Goal: Obtain resource: Download file/media

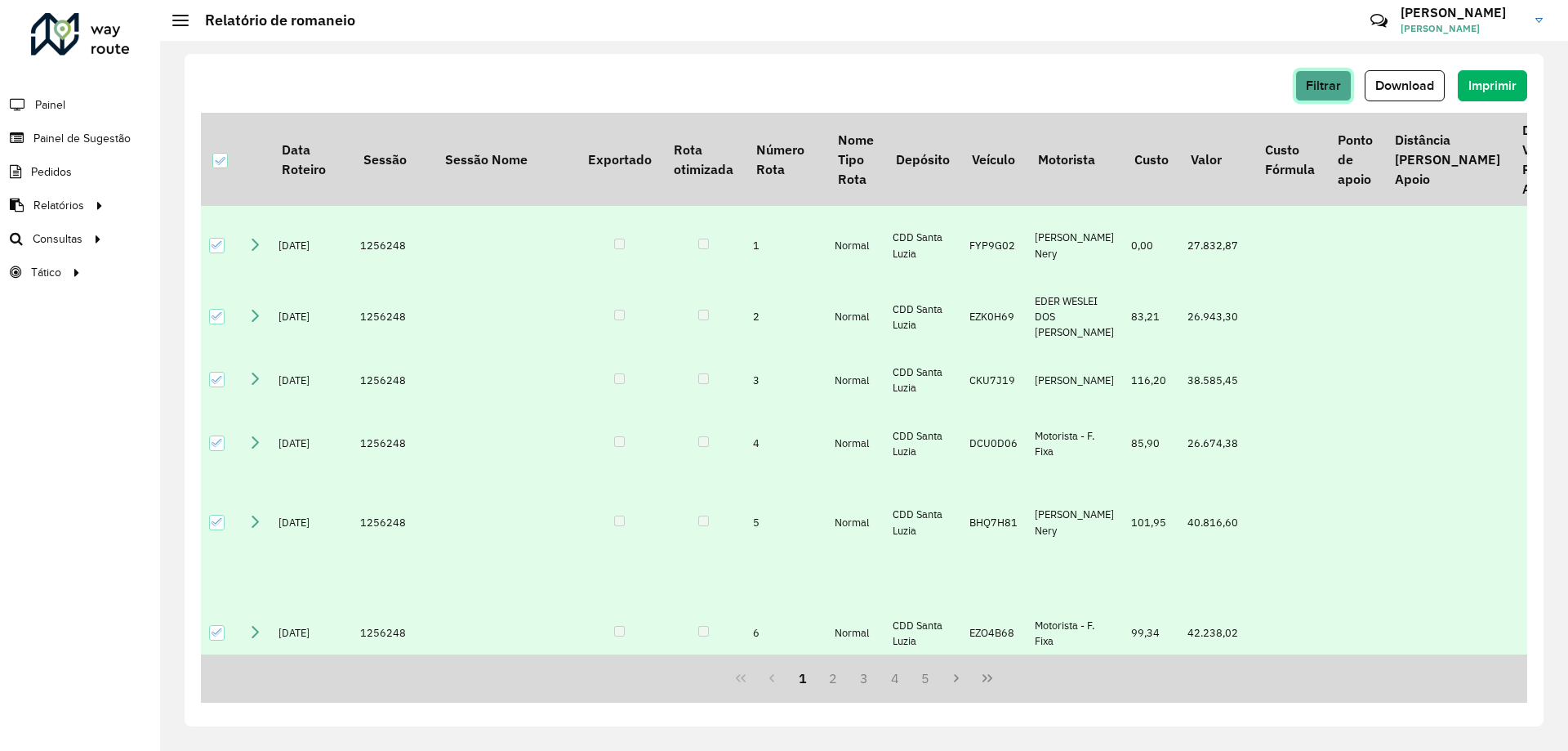
click at [1331, 81] on span "Filtrar" at bounding box center [1323, 85] width 35 height 14
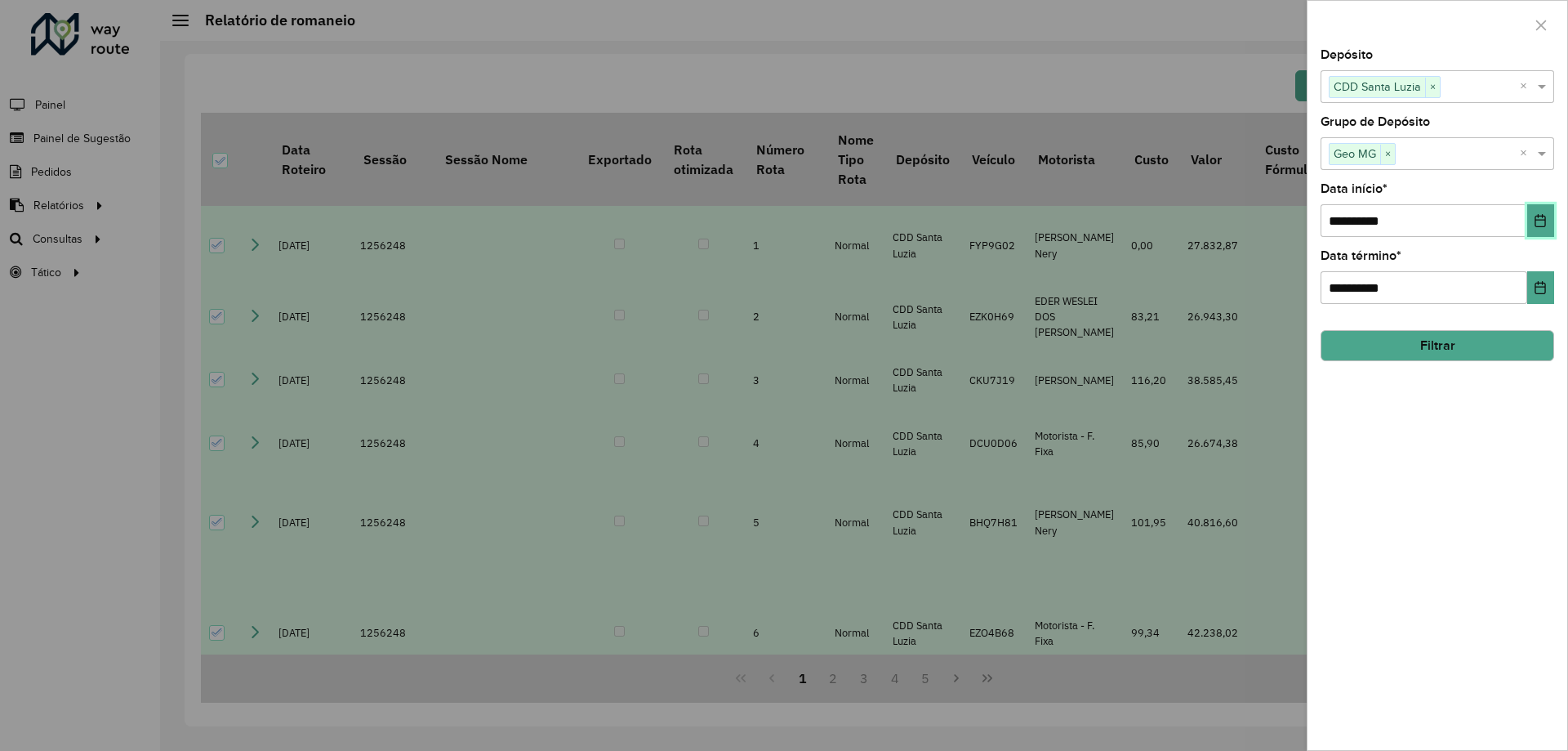
click at [1539, 221] on icon "Choose Date" at bounding box center [1541, 220] width 11 height 13
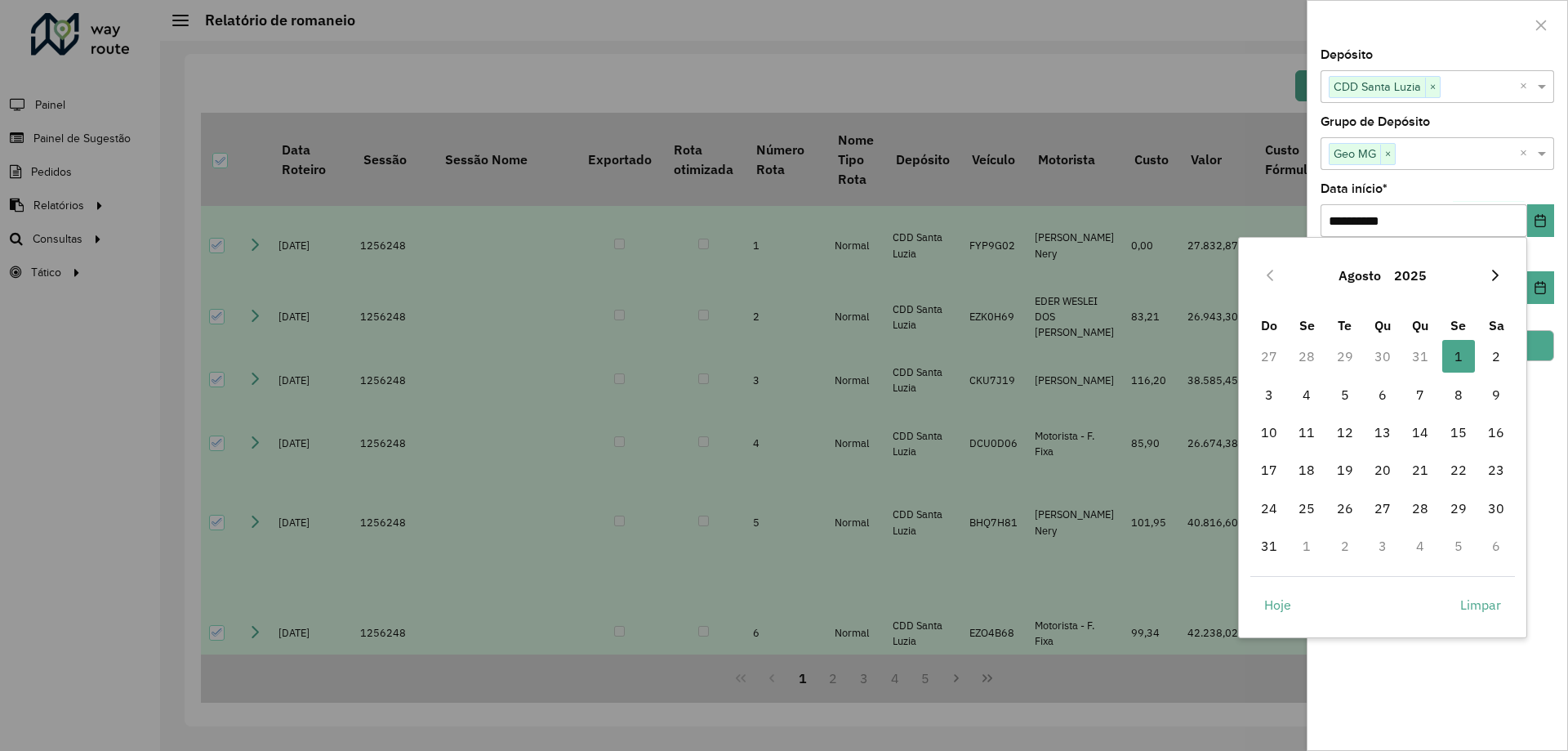
click at [1495, 285] on button "Next Month" at bounding box center [1495, 275] width 26 height 26
click at [1310, 359] on span "1" at bounding box center [1307, 356] width 33 height 33
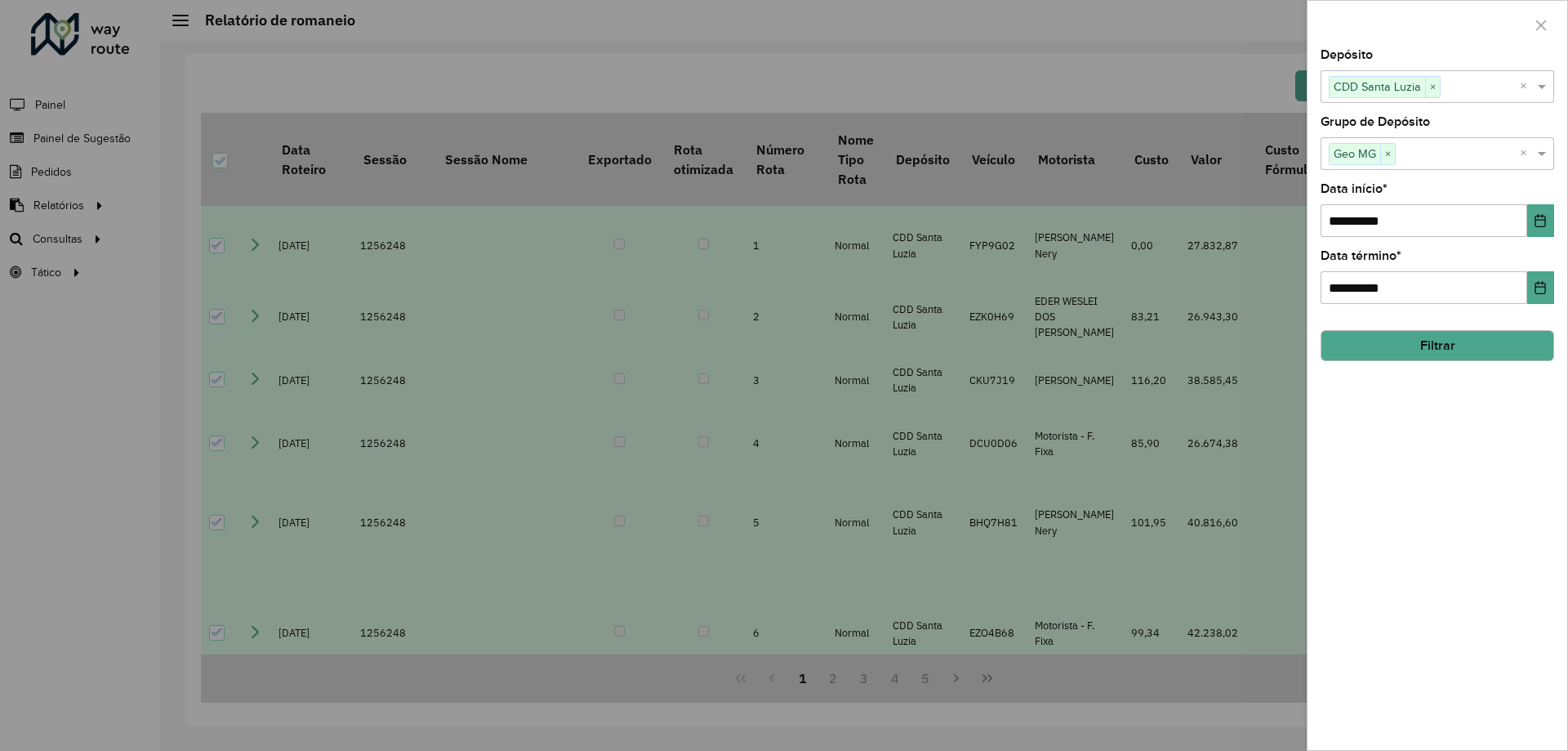
click at [1558, 454] on div "**********" at bounding box center [1438, 399] width 260 height 701
click at [1536, 296] on button "Choose Date" at bounding box center [1541, 287] width 27 height 33
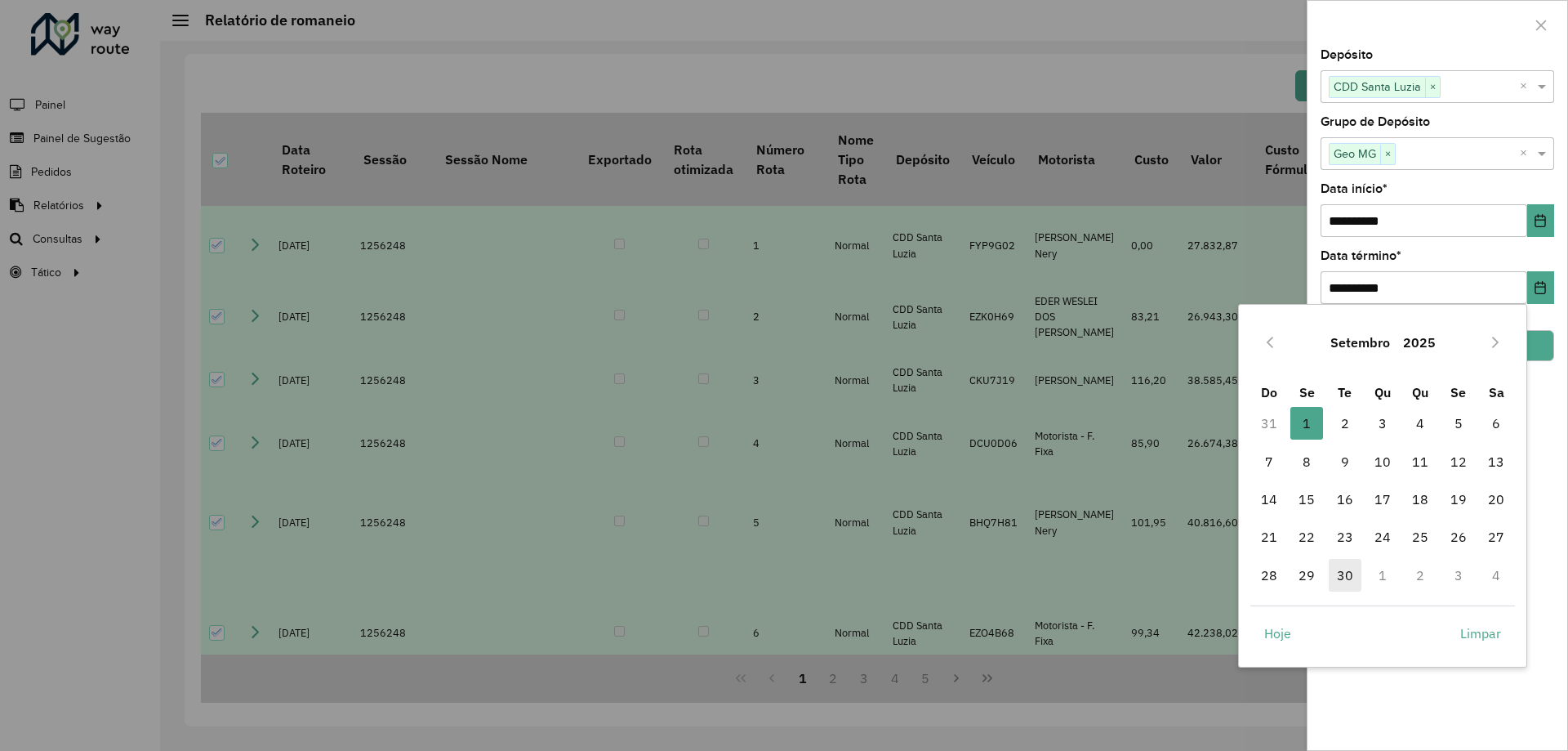
click at [1346, 576] on span "30" at bounding box center [1345, 576] width 33 height 33
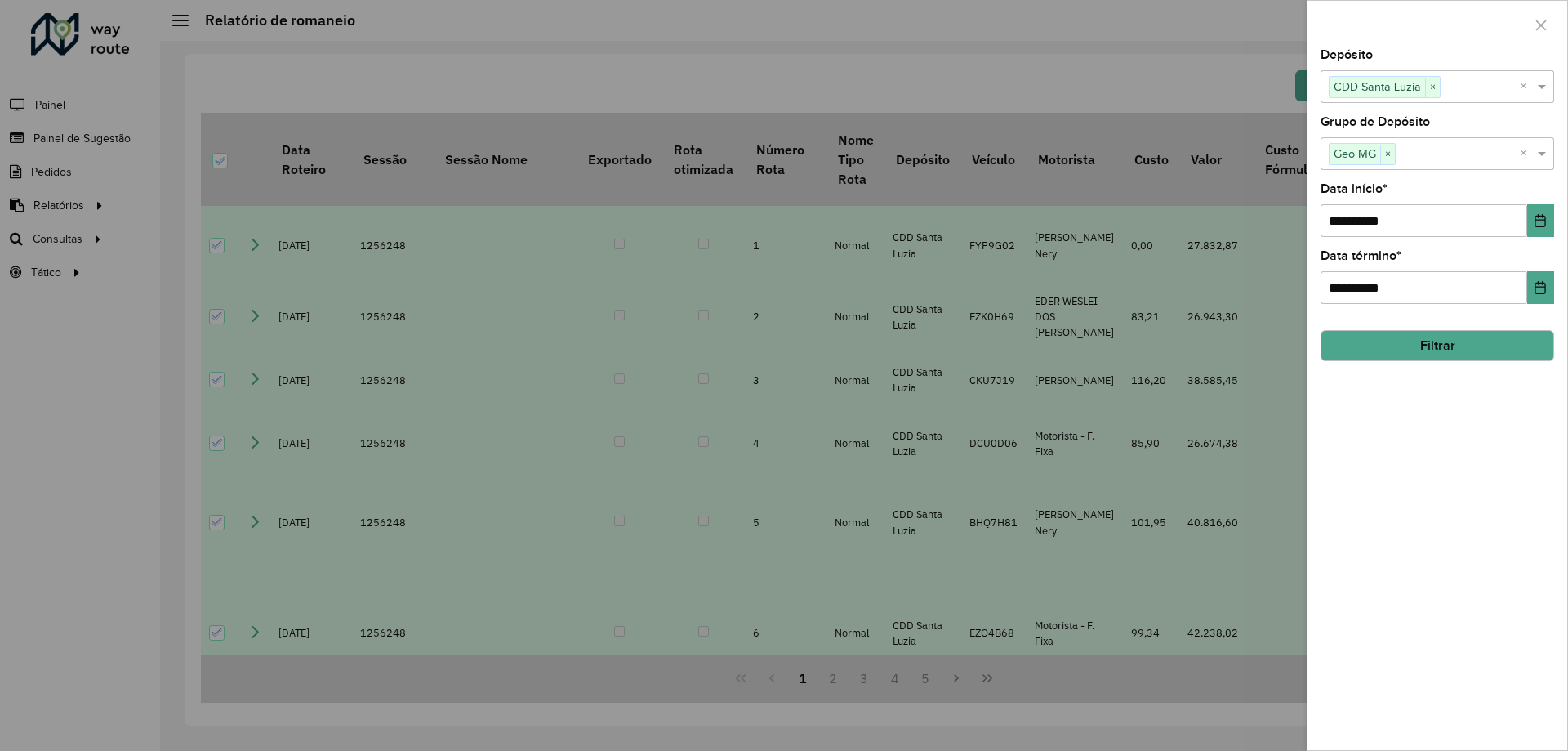
click at [1565, 453] on div "**********" at bounding box center [1438, 399] width 260 height 701
click at [1471, 348] on button "Filtrar" at bounding box center [1437, 345] width 234 height 31
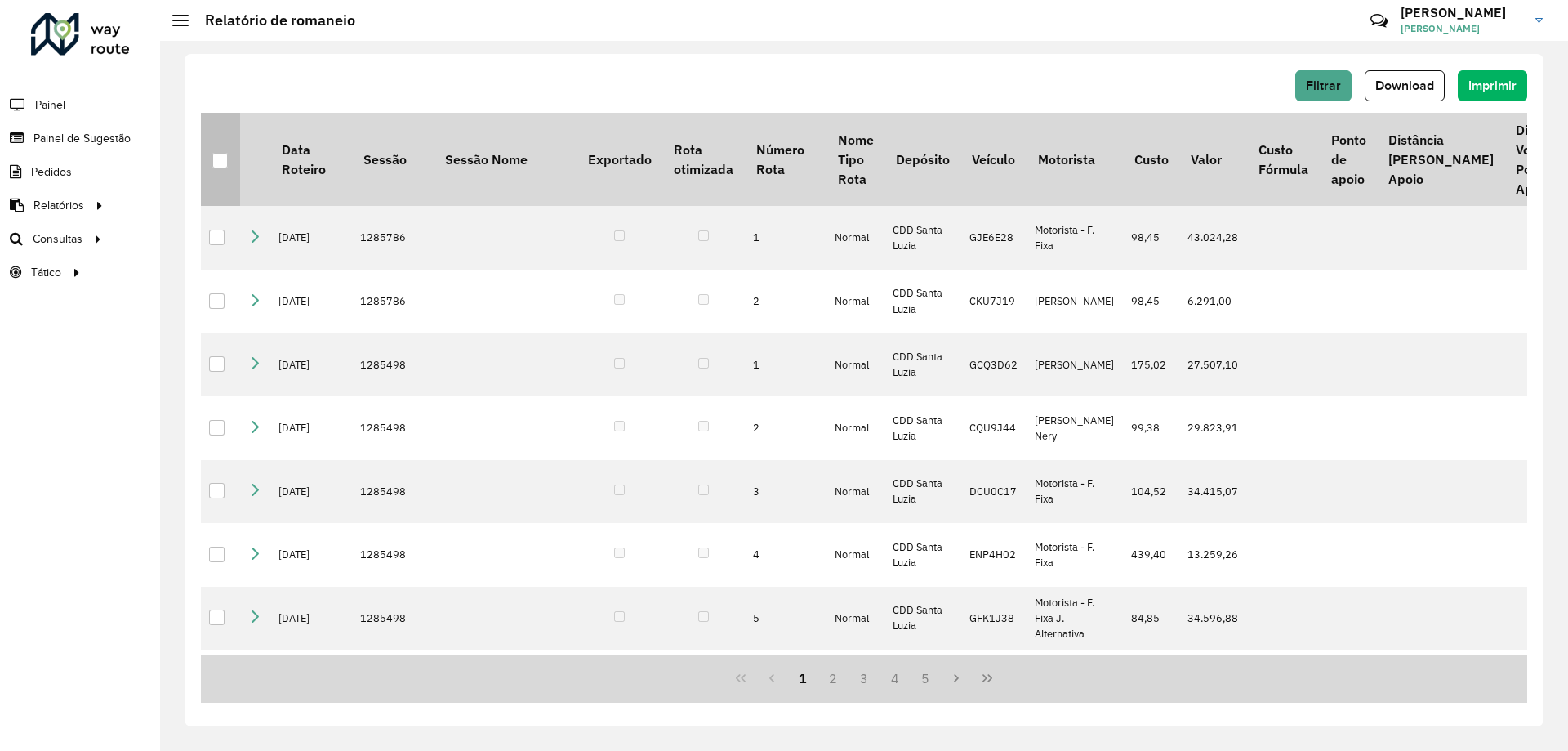
click at [217, 161] on div at bounding box center [220, 160] width 15 height 15
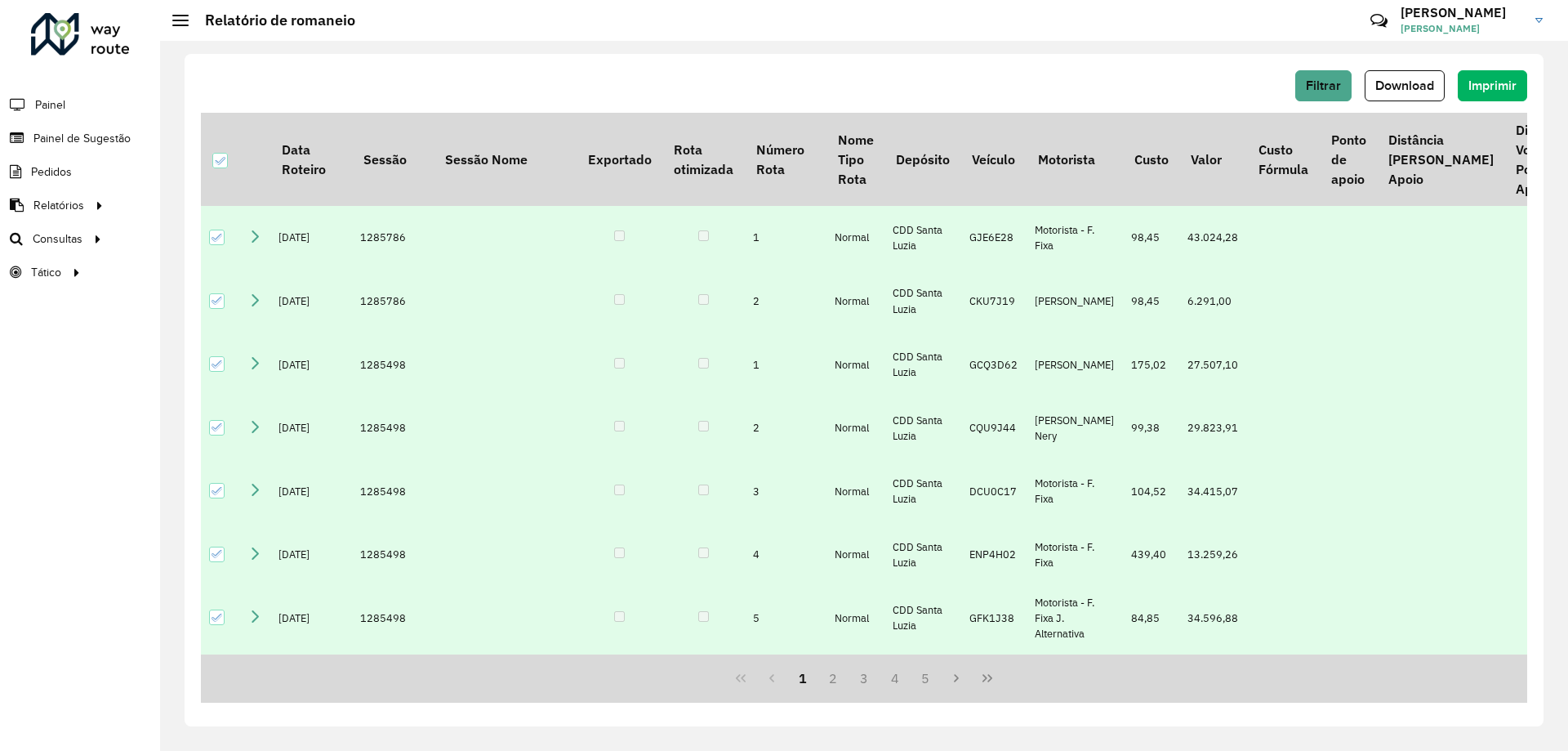
click at [658, 74] on div "Filtrar Download Imprimir" at bounding box center [864, 85] width 1326 height 31
click at [1418, 95] on button "Download" at bounding box center [1405, 85] width 80 height 31
click at [1040, 69] on div "Filtrar Download Imprimir Data Roteiro Sessão Sessão Nome Exportado Rota otimiz…" at bounding box center [864, 390] width 1359 height 673
